Goal: Task Accomplishment & Management: Manage account settings

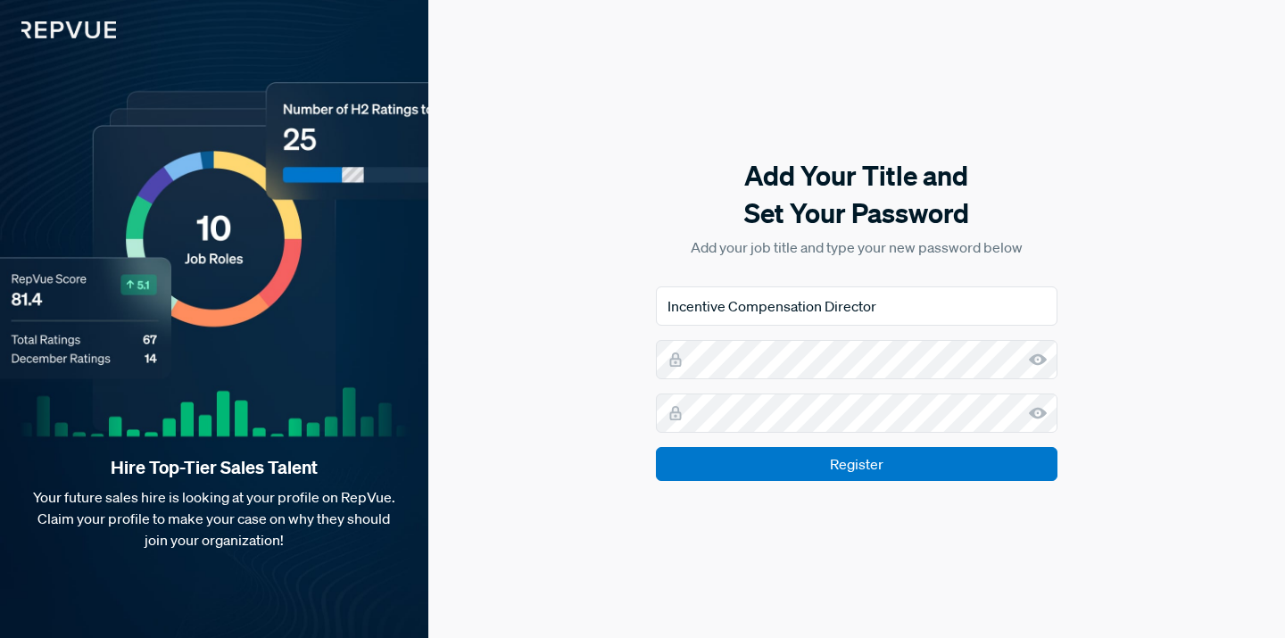
click at [1033, 359] on use at bounding box center [1038, 360] width 18 height 12
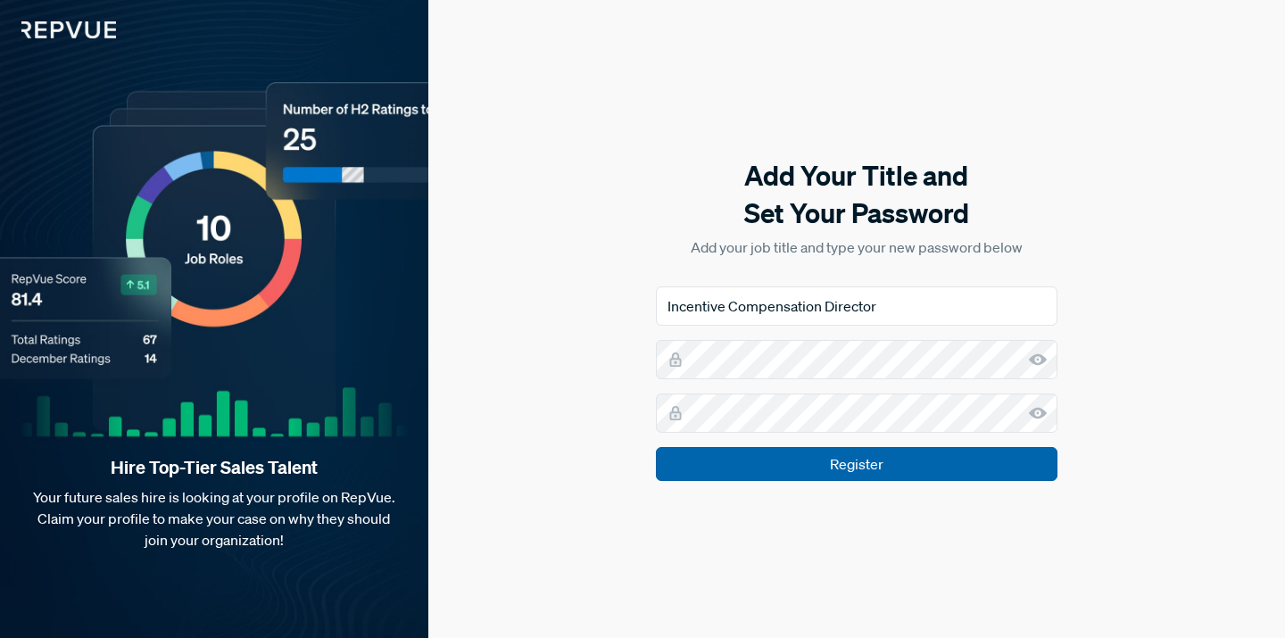
click at [880, 460] on input "Register" at bounding box center [857, 464] width 402 height 34
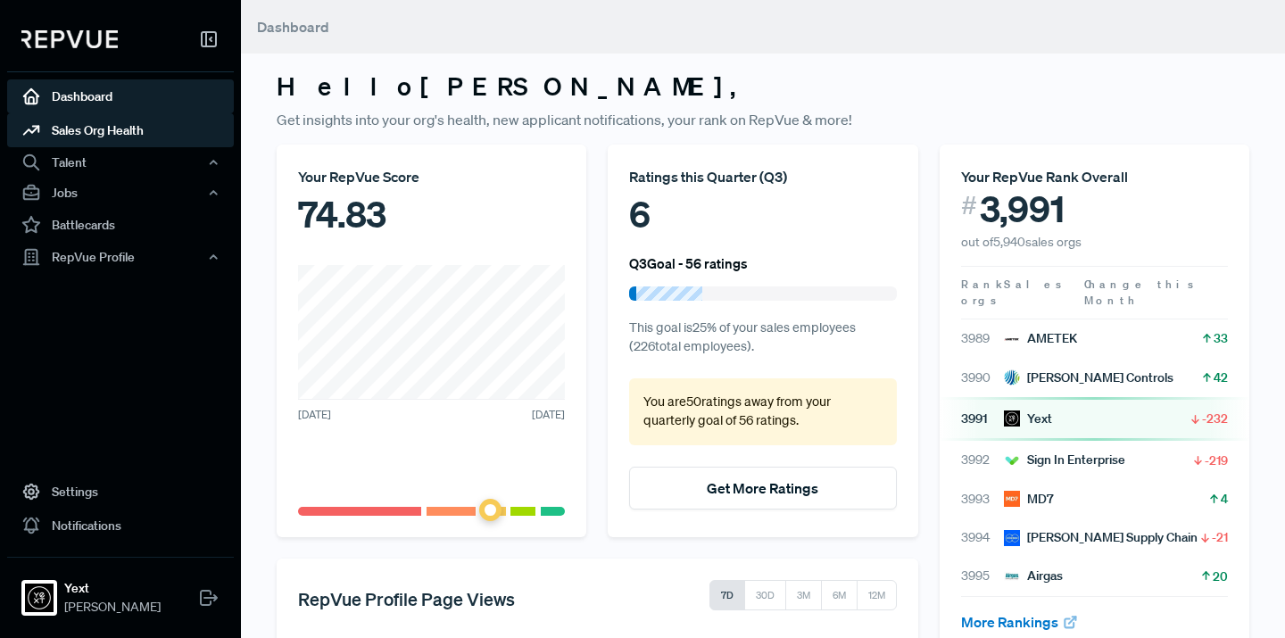
click at [128, 130] on link "Sales Org Health" at bounding box center [120, 130] width 227 height 34
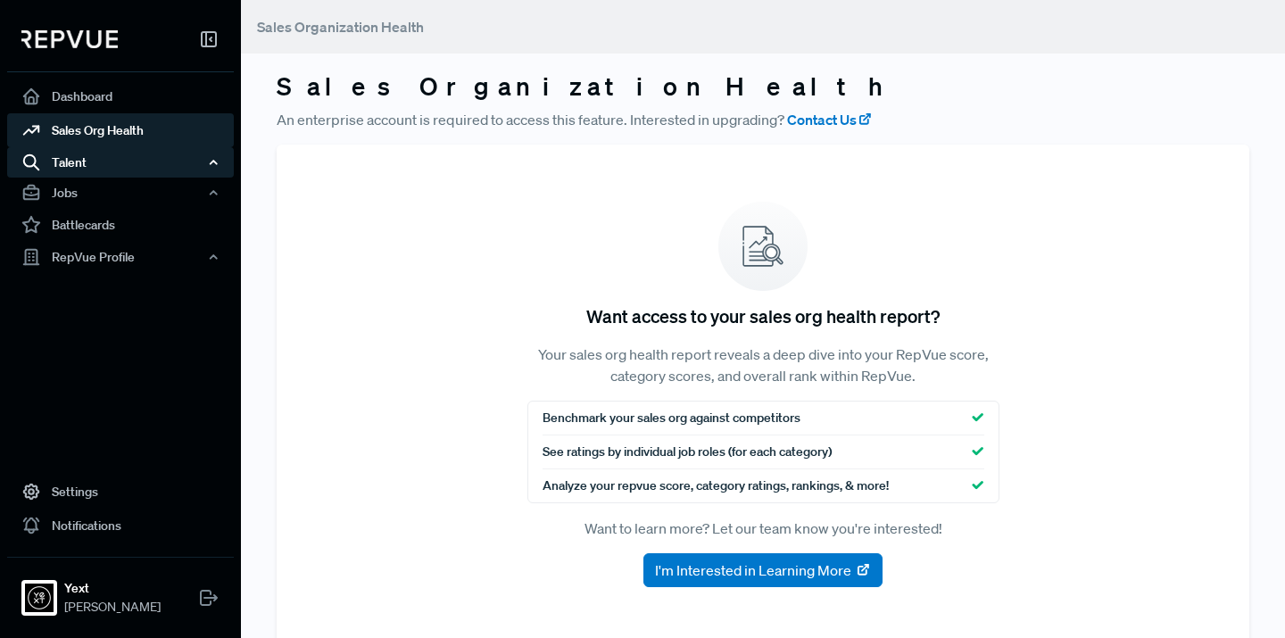
click at [104, 159] on div "Talent" at bounding box center [120, 162] width 227 height 30
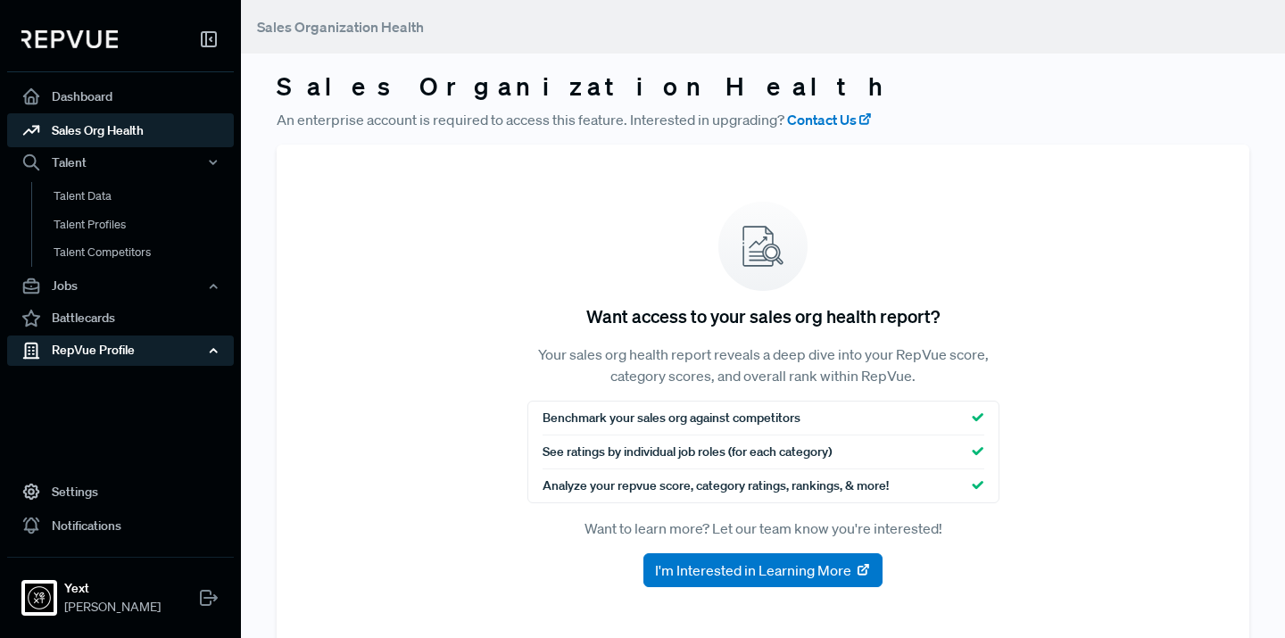
click at [119, 350] on div "RepVue Profile" at bounding box center [120, 351] width 227 height 30
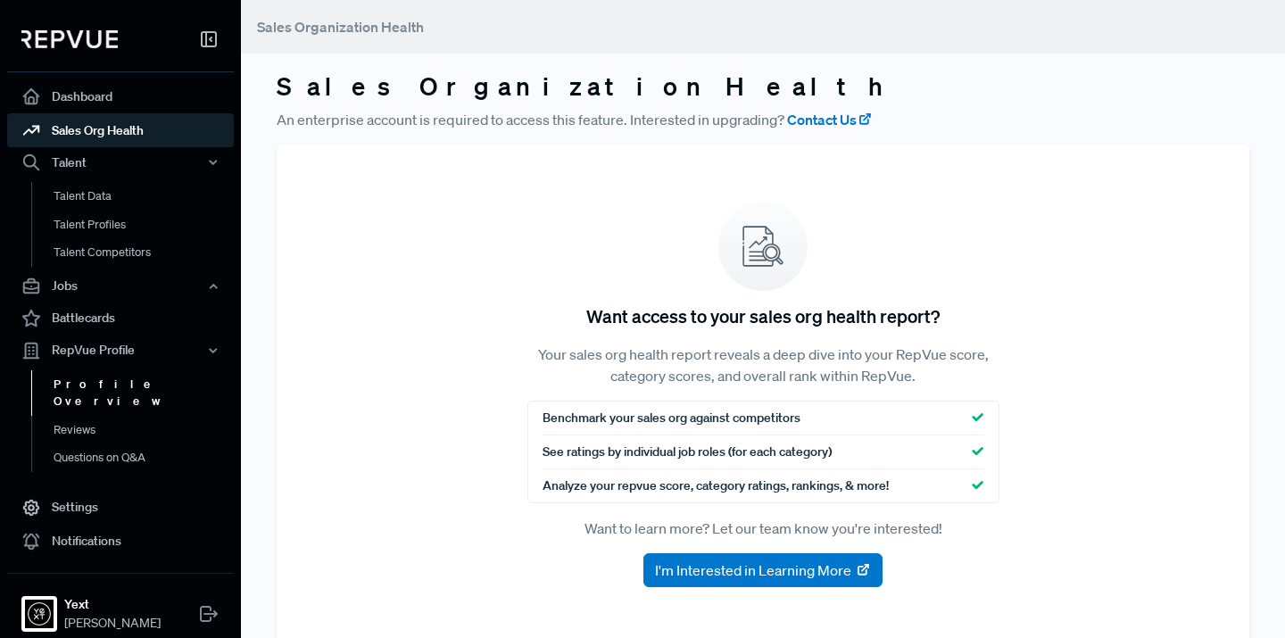
click at [123, 384] on link "Profile Overview" at bounding box center [144, 393] width 227 height 46
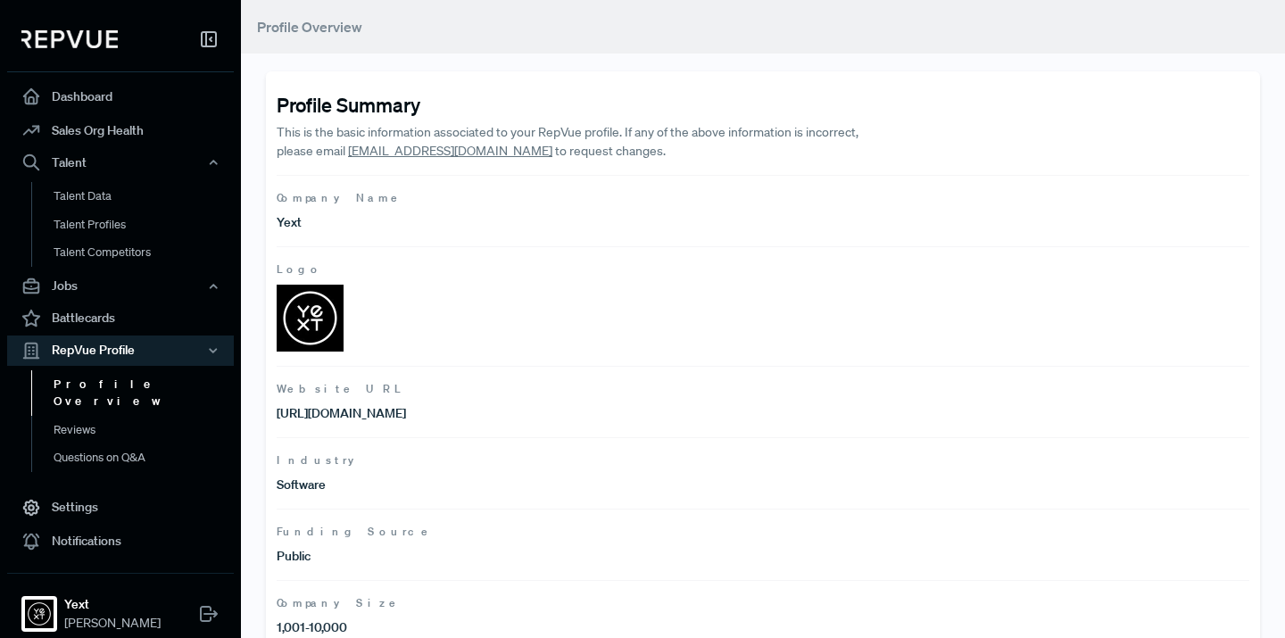
click at [104, 43] on img at bounding box center [69, 39] width 96 height 18
click at [205, 43] on use at bounding box center [209, 39] width 14 height 14
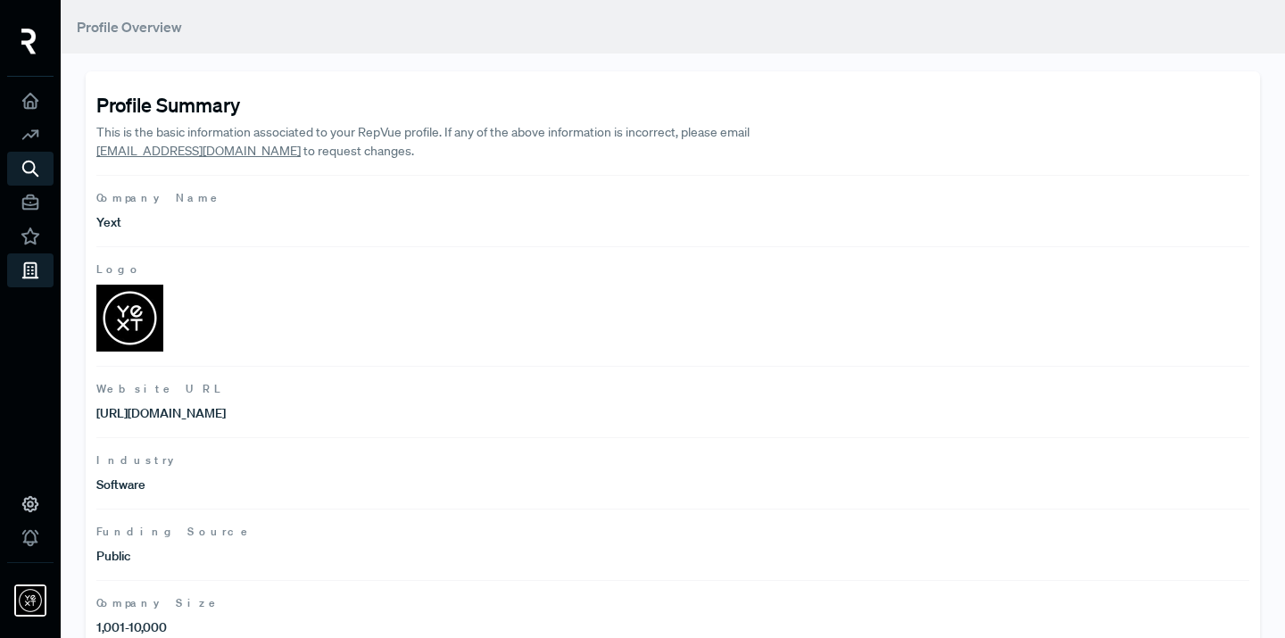
click at [28, 43] on img at bounding box center [28, 42] width 15 height 26
click at [67, 47] on icon at bounding box center [73, 39] width 21 height 21
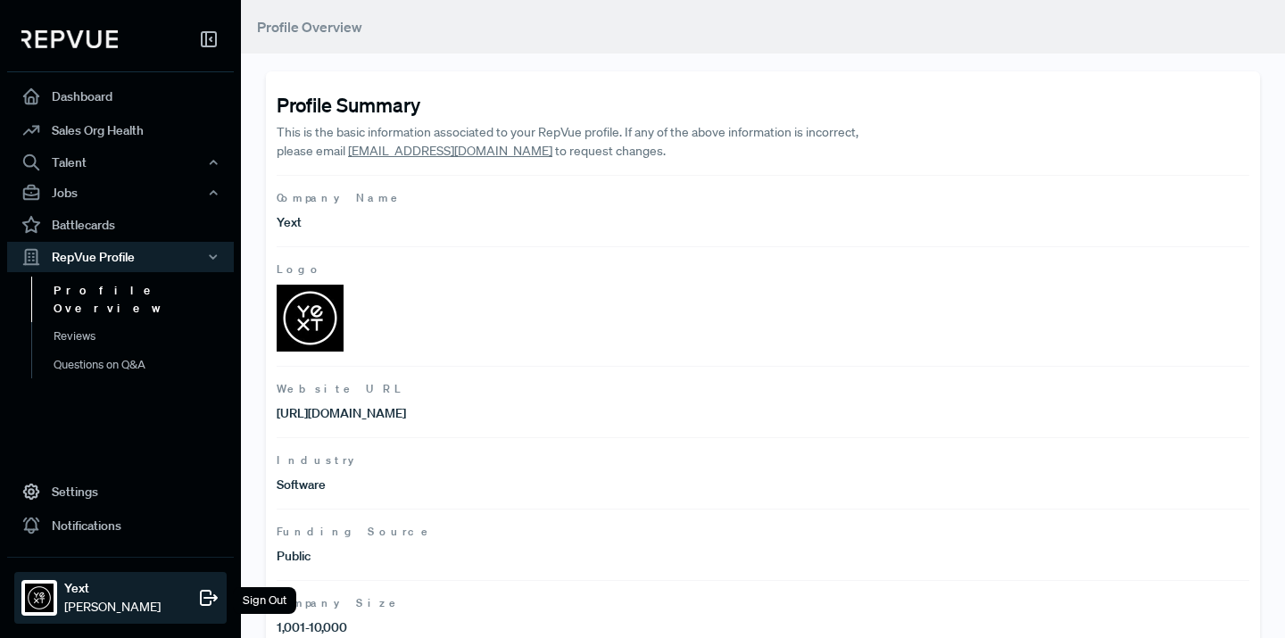
click at [39, 598] on img at bounding box center [39, 598] width 29 height 29
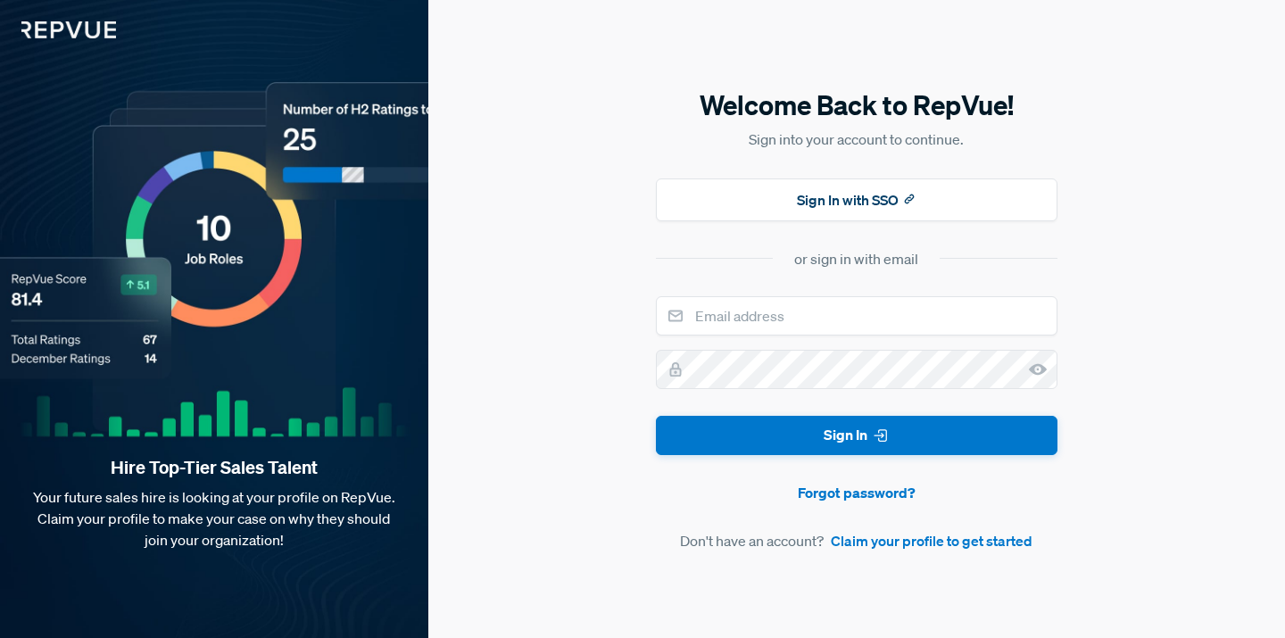
click at [501, 331] on div "Welcome Back to RepVue! Sign into your account to continue. Sign In with SSO or…" at bounding box center [856, 319] width 857 height 638
click at [800, 326] on input "email" at bounding box center [857, 315] width 402 height 39
type input "[EMAIL_ADDRESS][DOMAIN_NAME]"
click at [656, 416] on button "Sign In" at bounding box center [857, 436] width 402 height 40
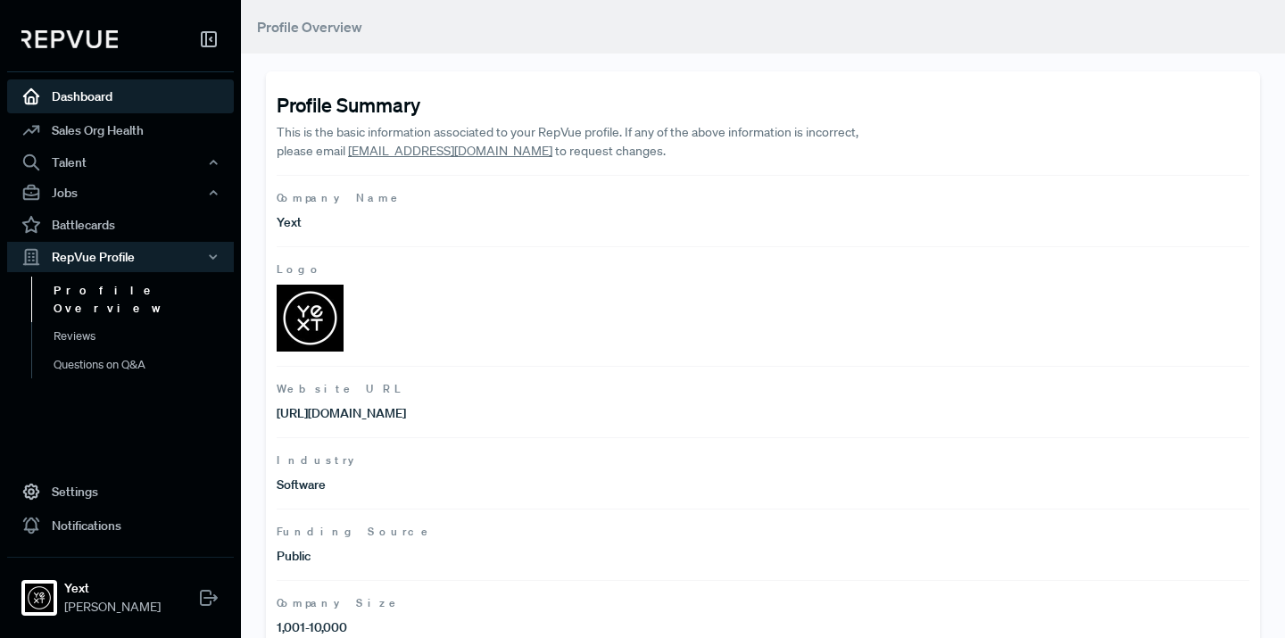
click at [93, 80] on link "Dashboard" at bounding box center [120, 96] width 227 height 34
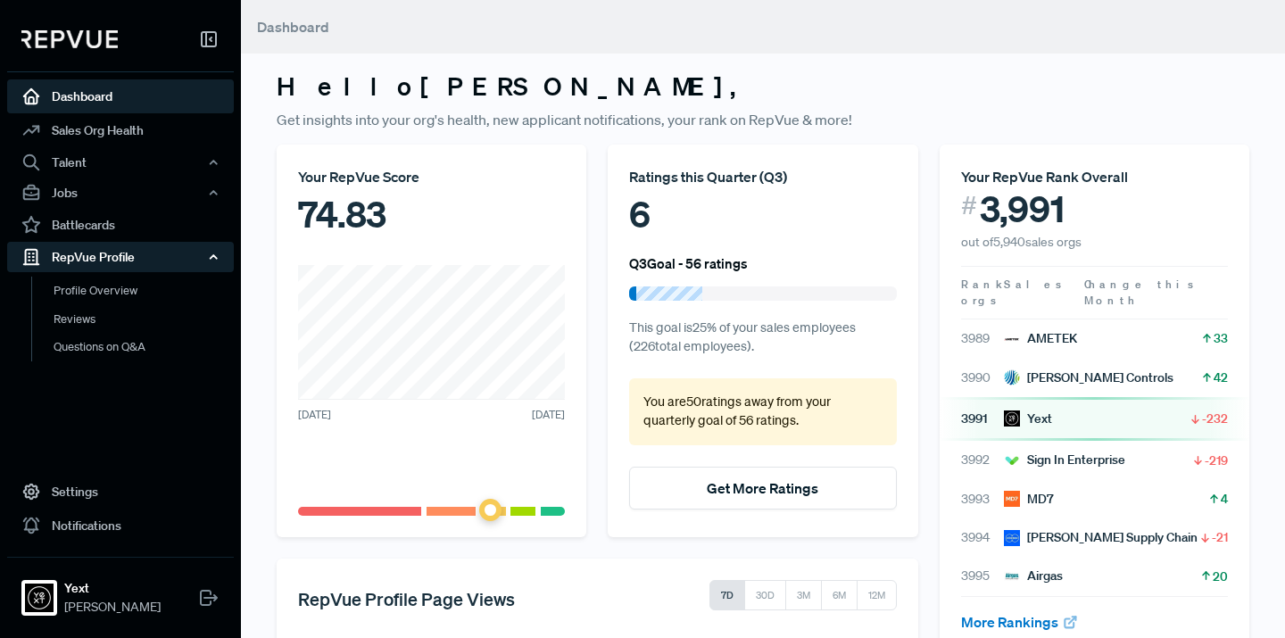
click at [213, 257] on icon "button" at bounding box center [213, 257] width 12 height 12
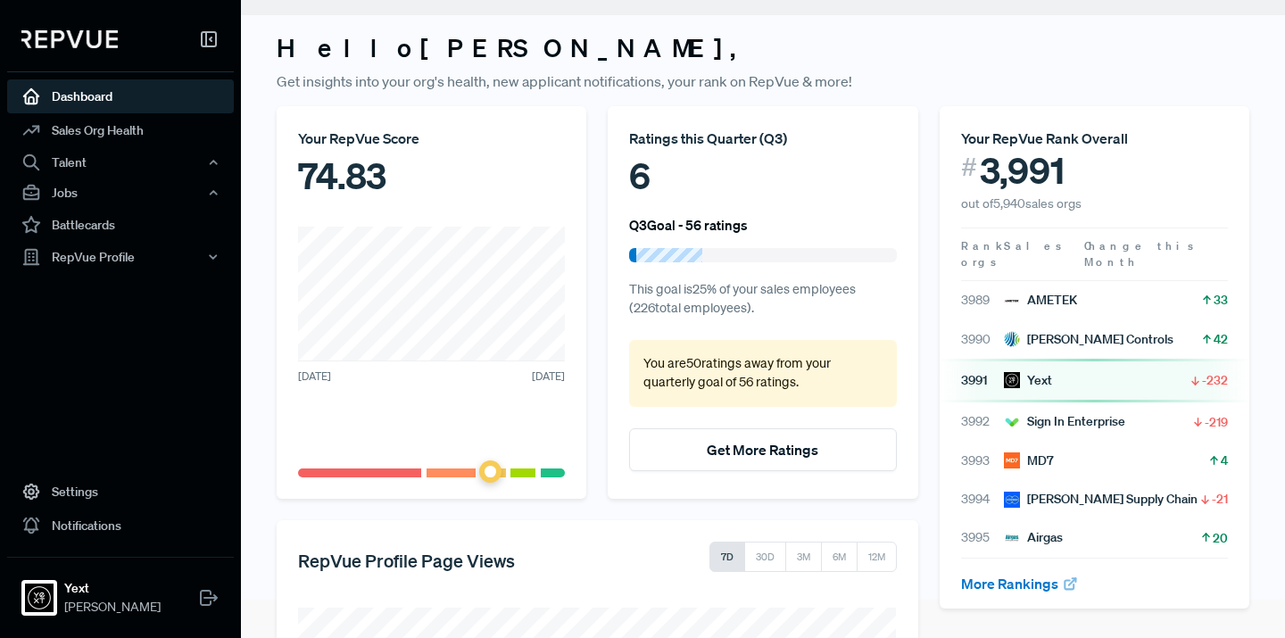
scroll to position [19, 0]
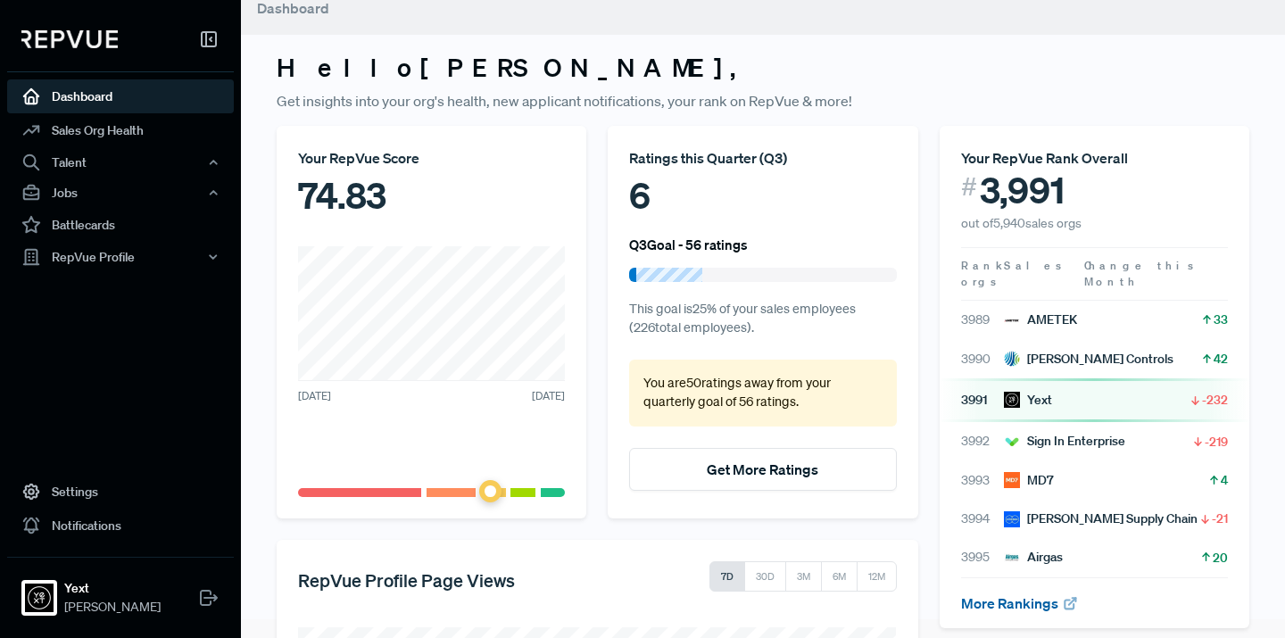
click at [1046, 595] on link "More Rankings" at bounding box center [1020, 604] width 118 height 18
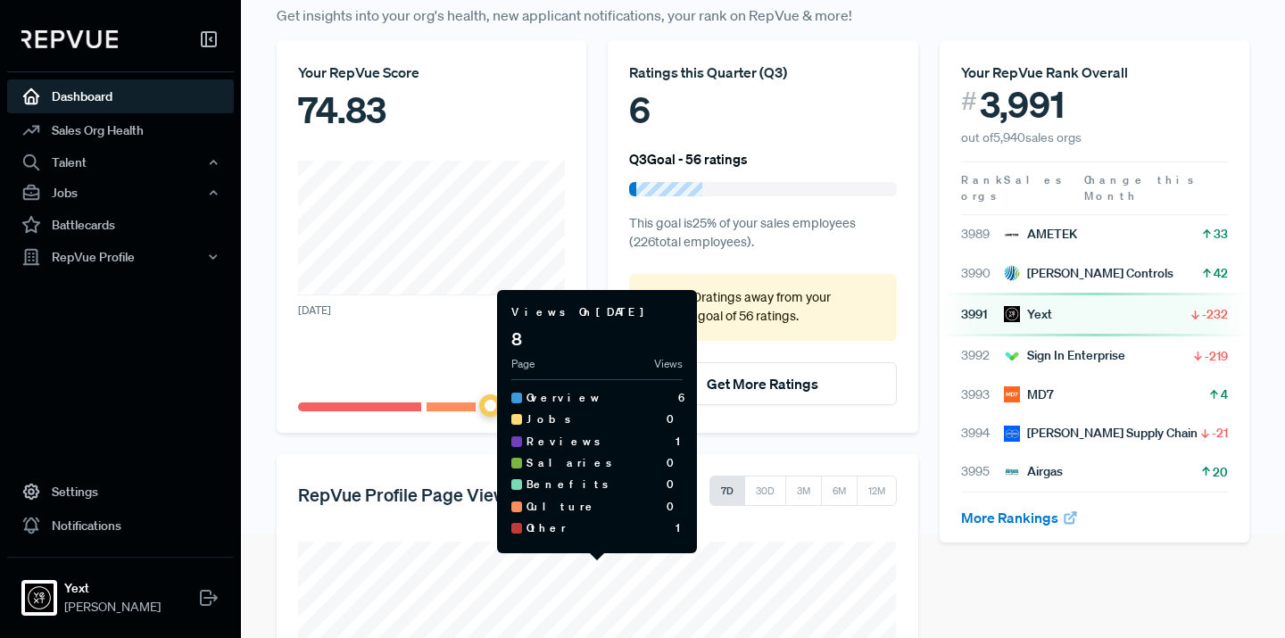
scroll to position [0, 0]
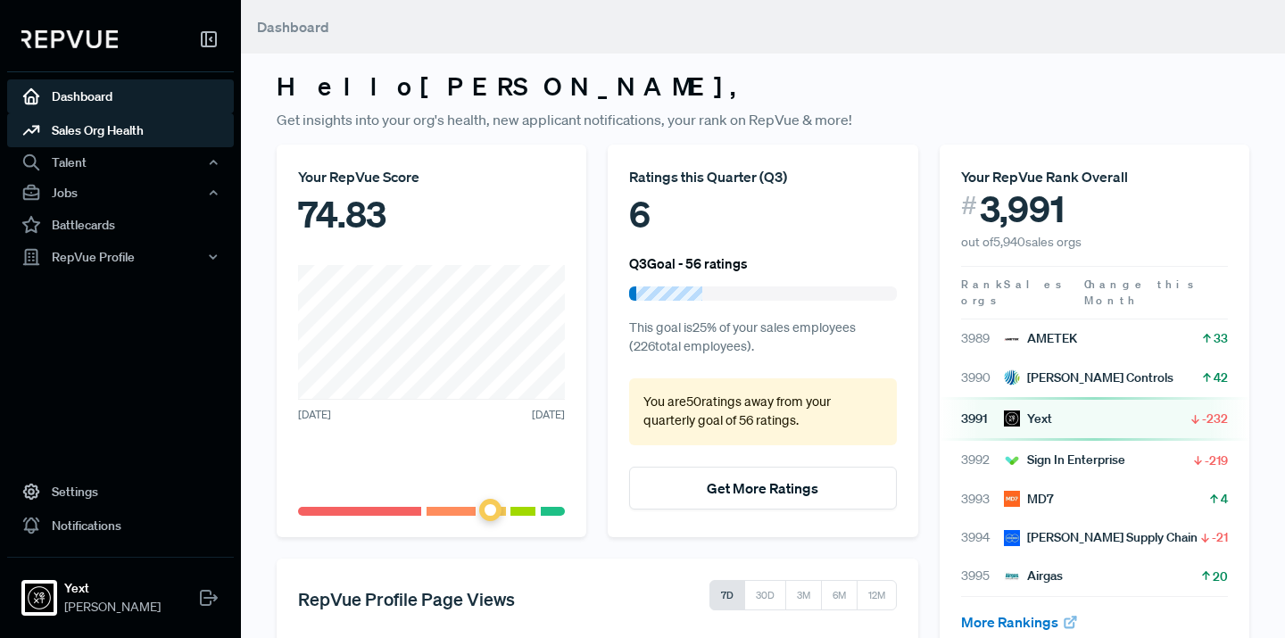
click at [146, 125] on link "Sales Org Health" at bounding box center [120, 130] width 227 height 34
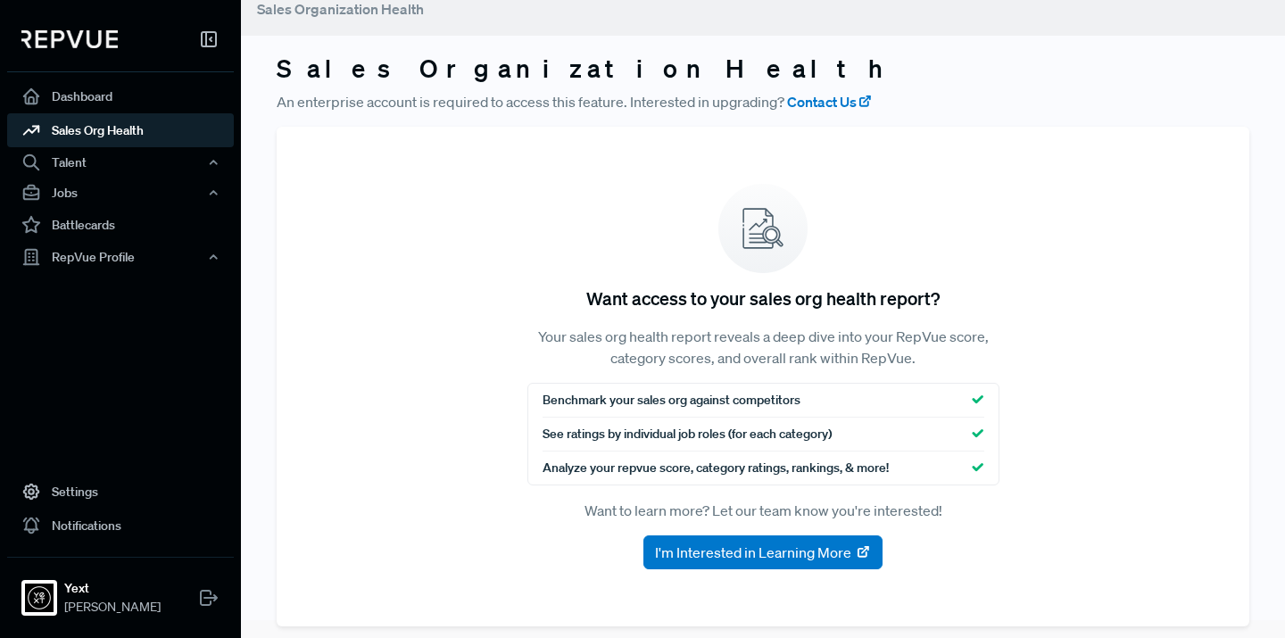
scroll to position [35, 0]
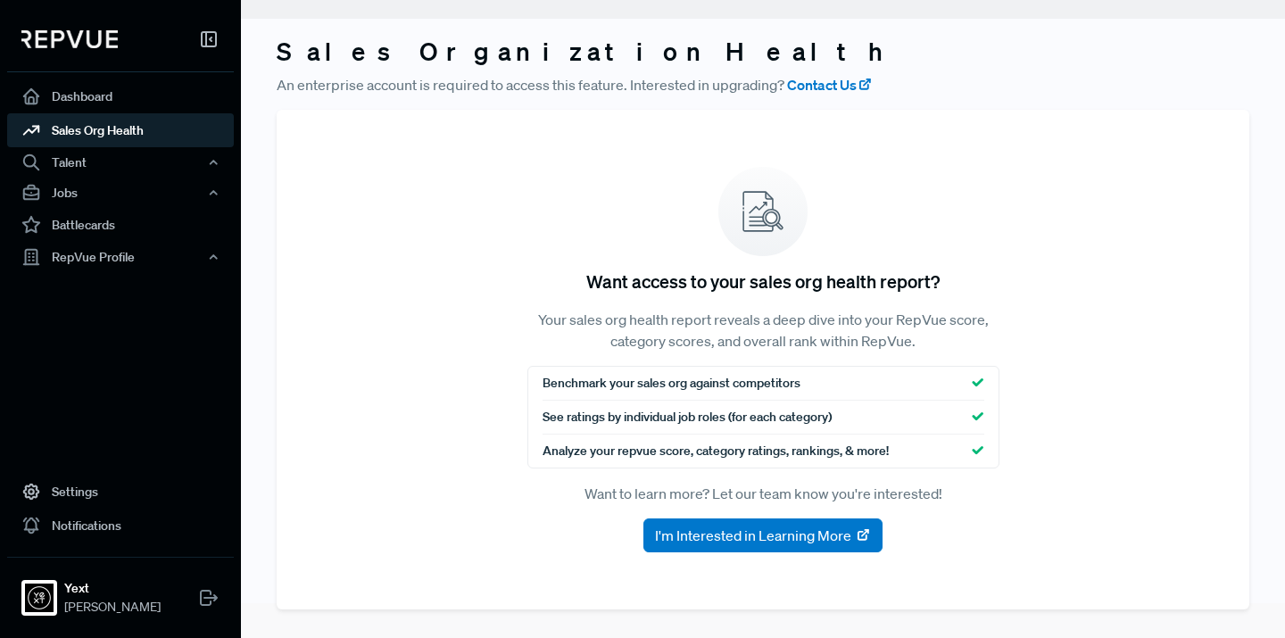
click at [709, 383] on span "Benchmark your sales org against competitors" at bounding box center [672, 383] width 258 height 19
click at [977, 417] on use at bounding box center [977, 416] width 9 height 5
